Goal: Navigation & Orientation: Find specific page/section

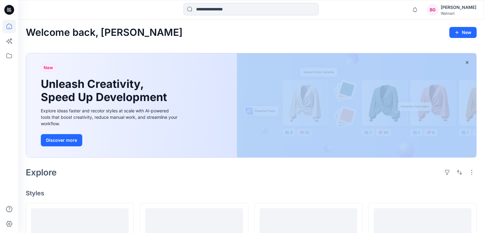
drag, startPoint x: 483, startPoint y: 44, endPoint x: 470, endPoint y: 55, distance: 16.6
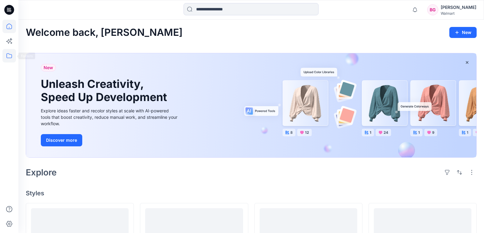
click at [9, 54] on icon at bounding box center [8, 55] width 13 height 13
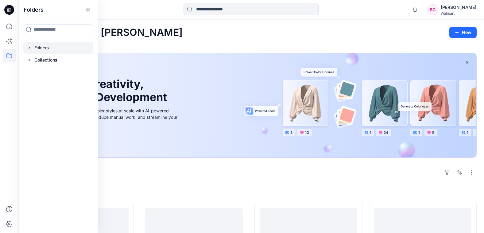
click at [51, 48] on div at bounding box center [58, 48] width 70 height 12
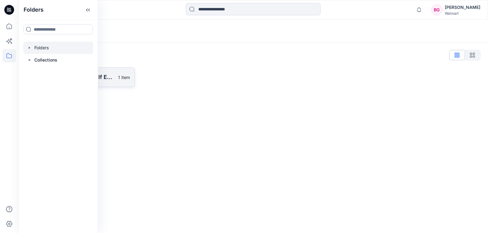
click at [108, 75] on p "TWEEN All Access/Self Esteem D33 Girls" at bounding box center [76, 77] width 75 height 9
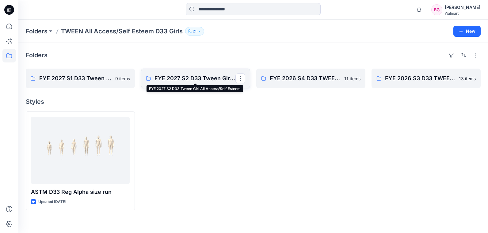
click at [182, 78] on p "FYE 2027 S2 D33 Tween Girl All Access/Self Esteem" at bounding box center [195, 78] width 81 height 9
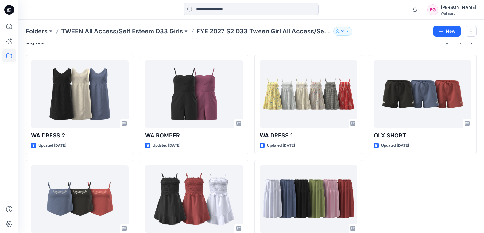
scroll to position [8, 0]
